Goal: Transaction & Acquisition: Purchase product/service

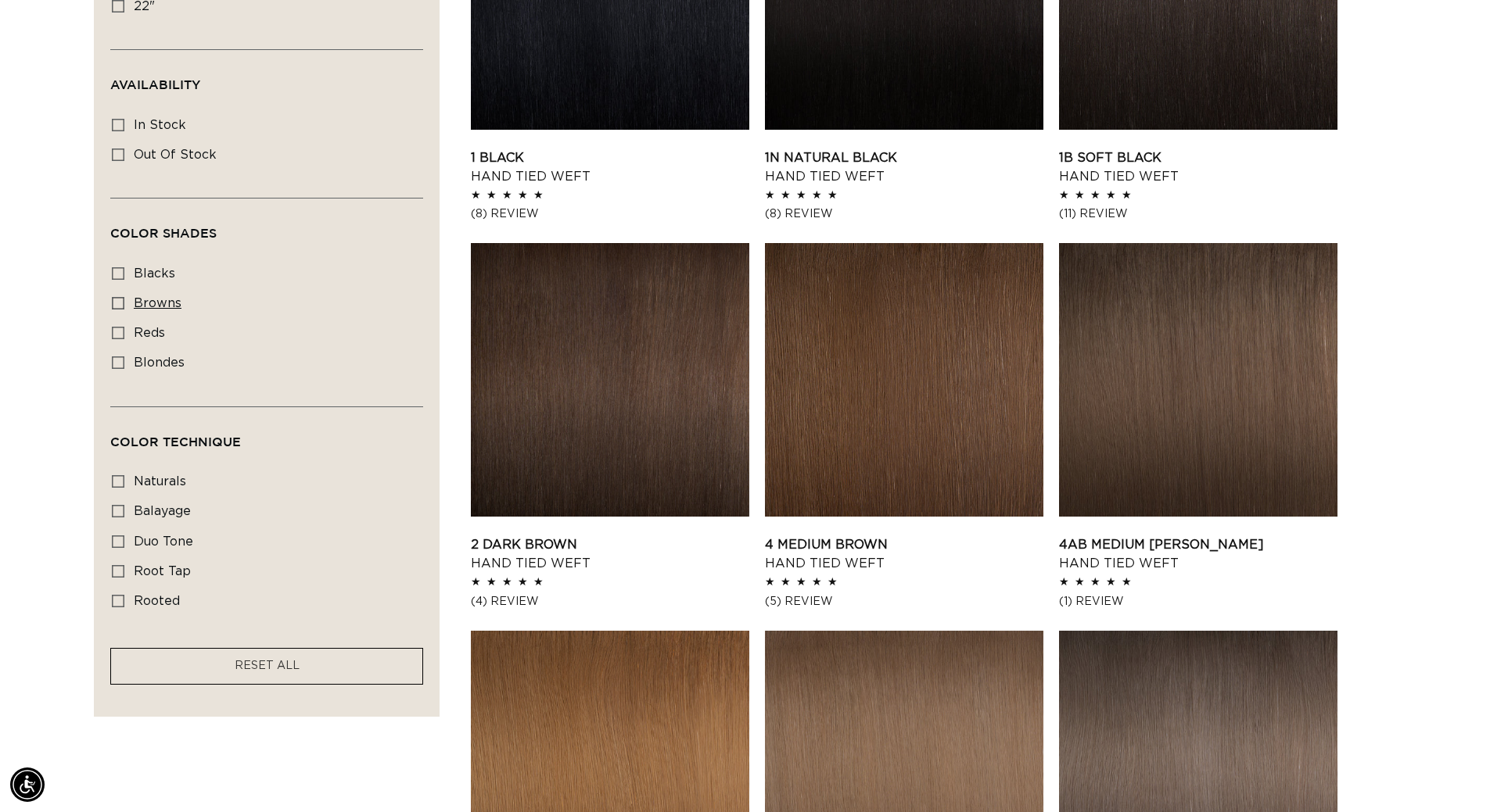
scroll to position [0, 2757]
click at [117, 297] on icon at bounding box center [118, 303] width 12 height 12
click at [117, 297] on input "browns browns (24 products)" at bounding box center [118, 303] width 12 height 12
checkbox input "true"
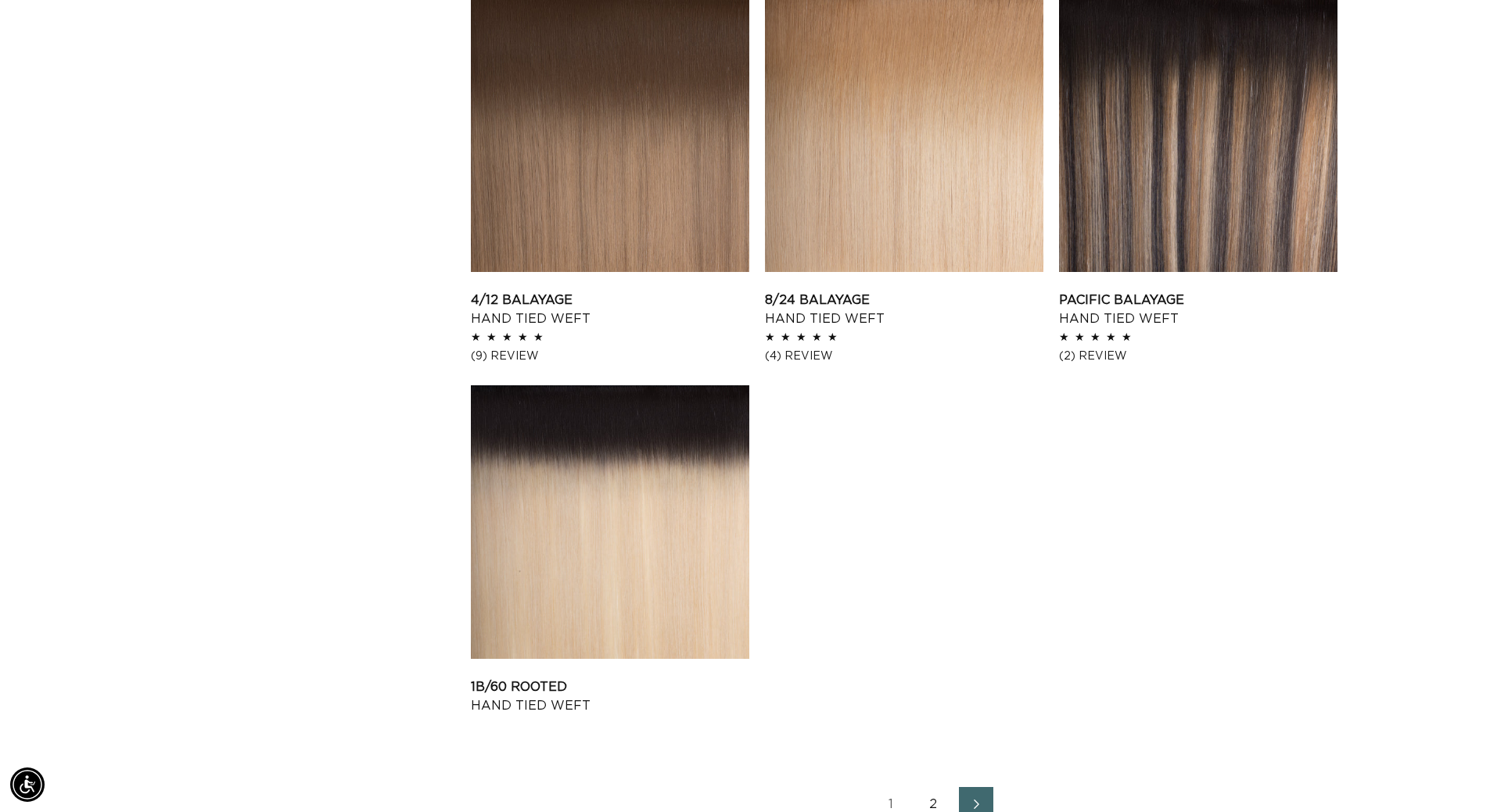
scroll to position [0, 1378]
click at [1174, 291] on link "Pacific Balayage Hand Tied Weft" at bounding box center [1198, 309] width 279 height 37
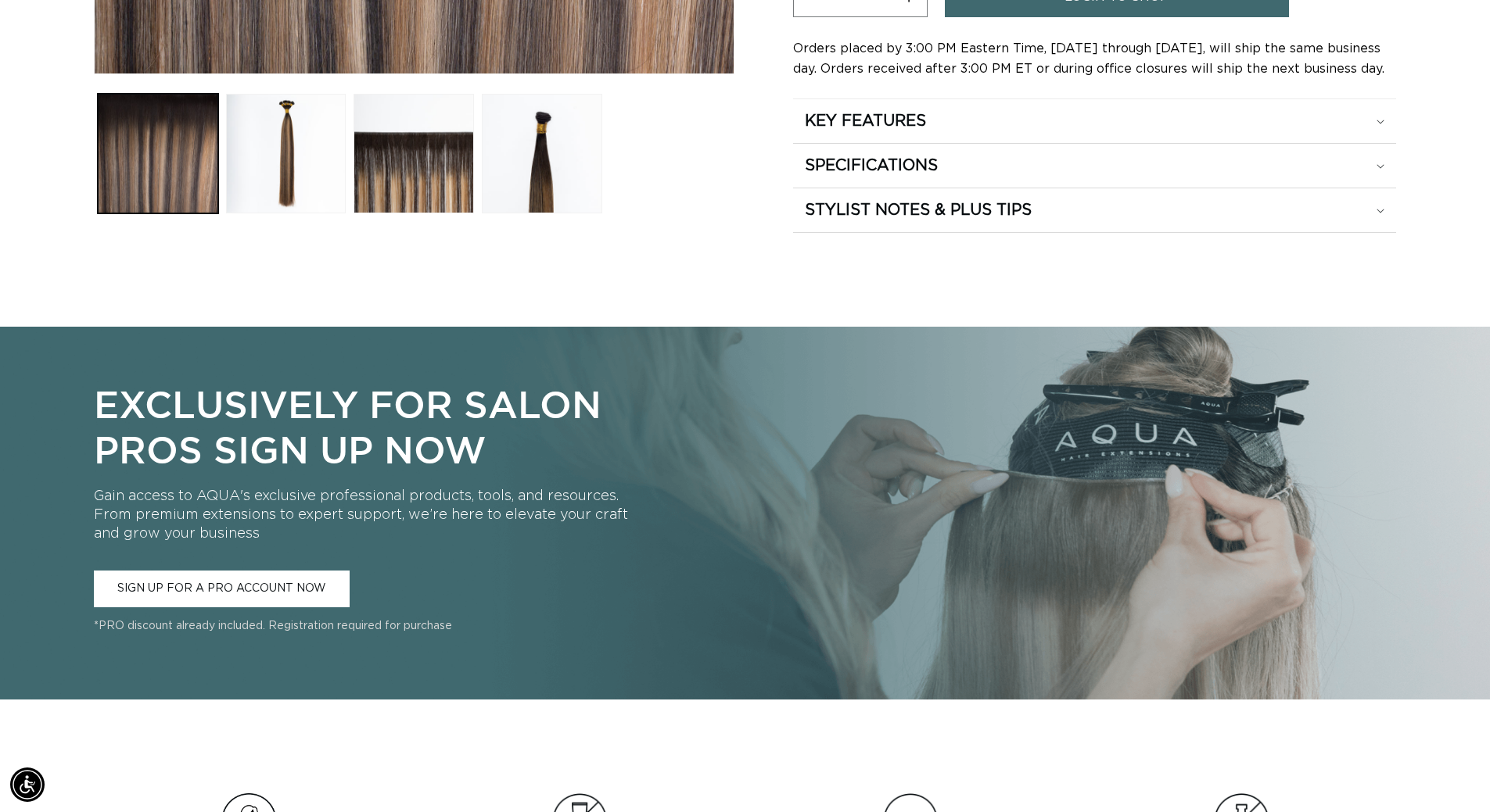
scroll to position [0, 2757]
